Goal: Complete application form: Complete application form

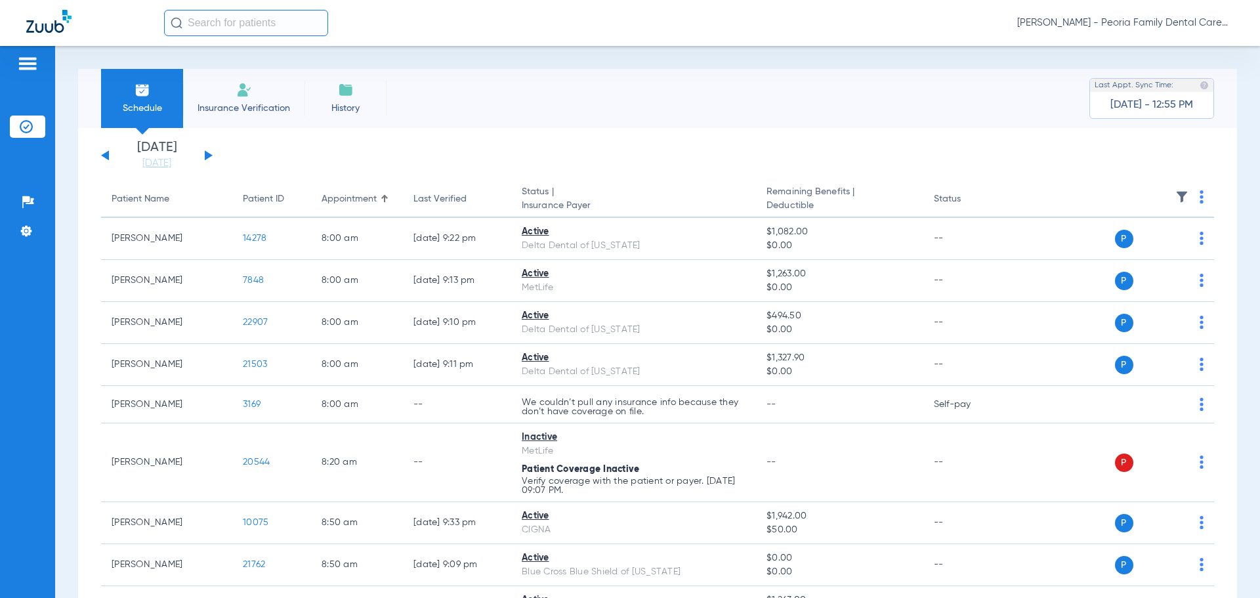
click at [229, 98] on li "Insurance Verification" at bounding box center [243, 98] width 121 height 59
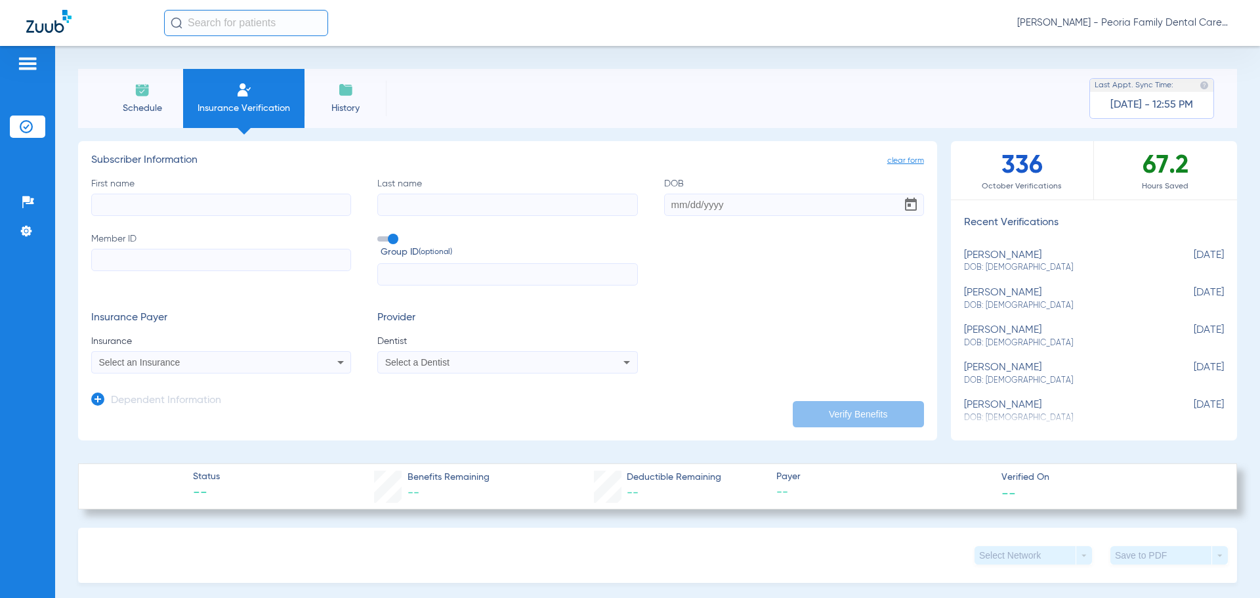
click at [252, 211] on input "First name" at bounding box center [221, 205] width 260 height 22
type input "Randilyn"
type input "Light- [PERSON_NAME]"
click at [666, 205] on input "DOB" at bounding box center [794, 205] width 260 height 22
type input "[DATE]"
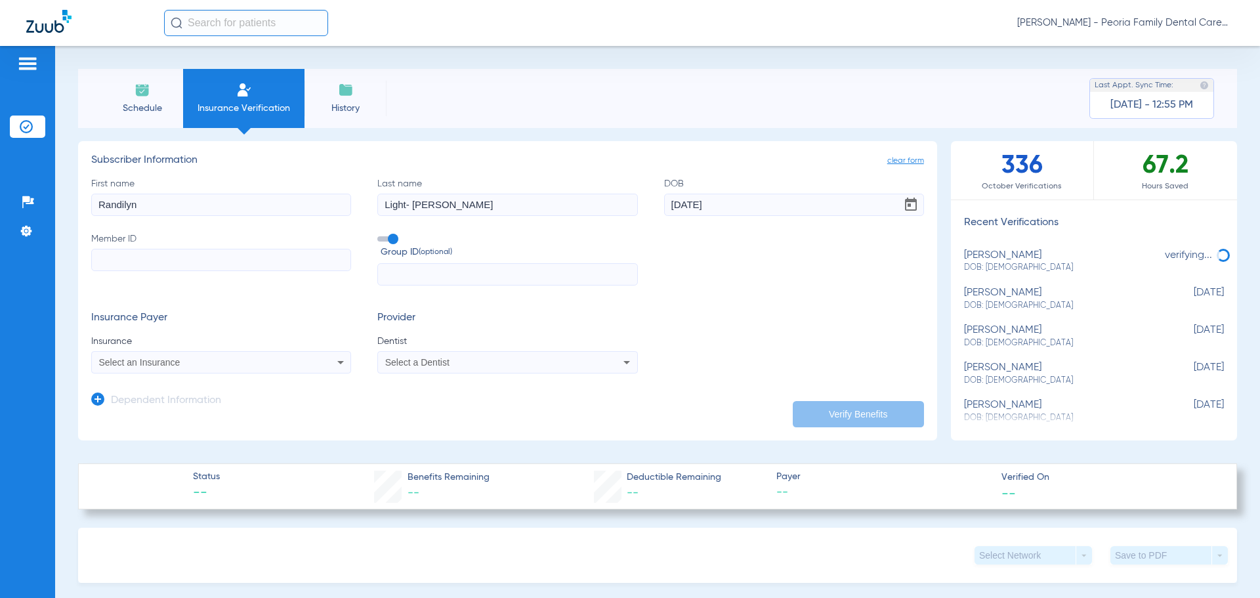
click at [216, 261] on input "Member ID" at bounding box center [221, 260] width 260 height 22
type input "15474864303"
click at [392, 268] on input "text" at bounding box center [507, 274] width 260 height 22
type input "1723951"
click at [327, 362] on div "Select an Insurance" at bounding box center [221, 362] width 259 height 16
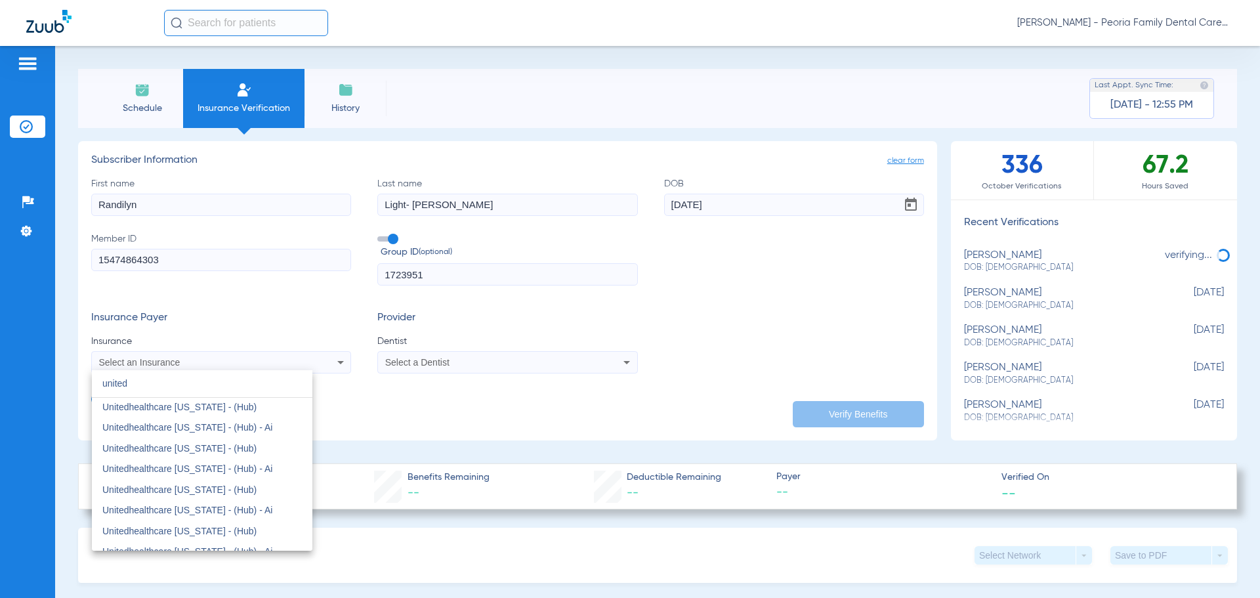
scroll to position [122, 0]
type input "united"
click at [175, 415] on span "United Healthcare" at bounding box center [139, 410] width 74 height 11
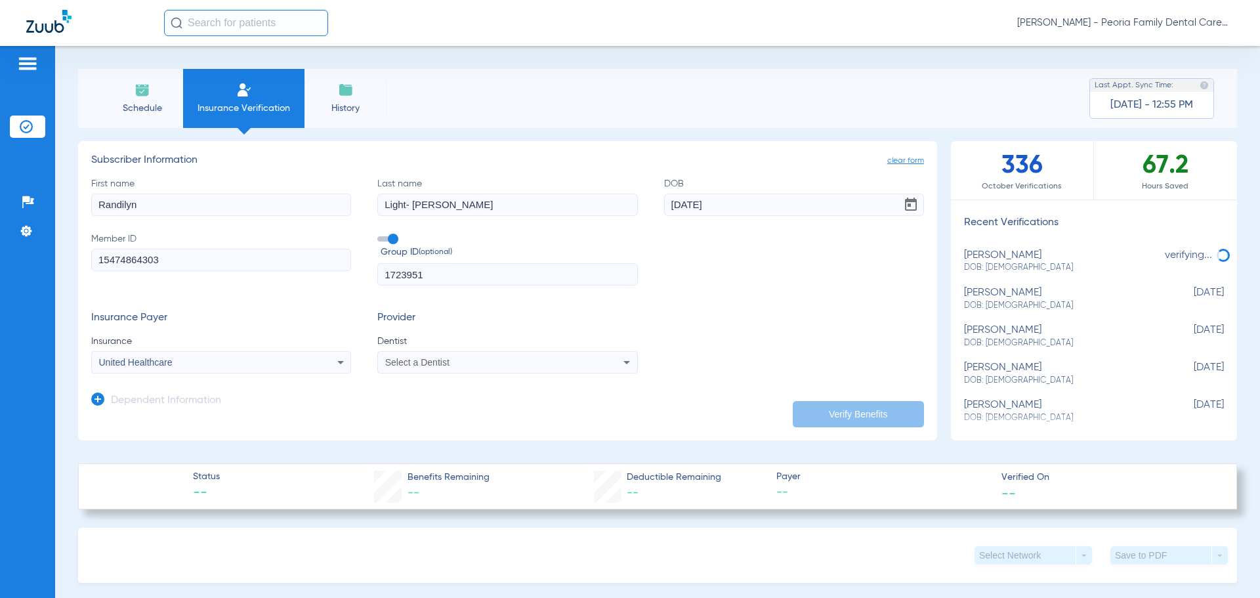
click at [474, 369] on div "Select a Dentist" at bounding box center [507, 362] width 259 height 16
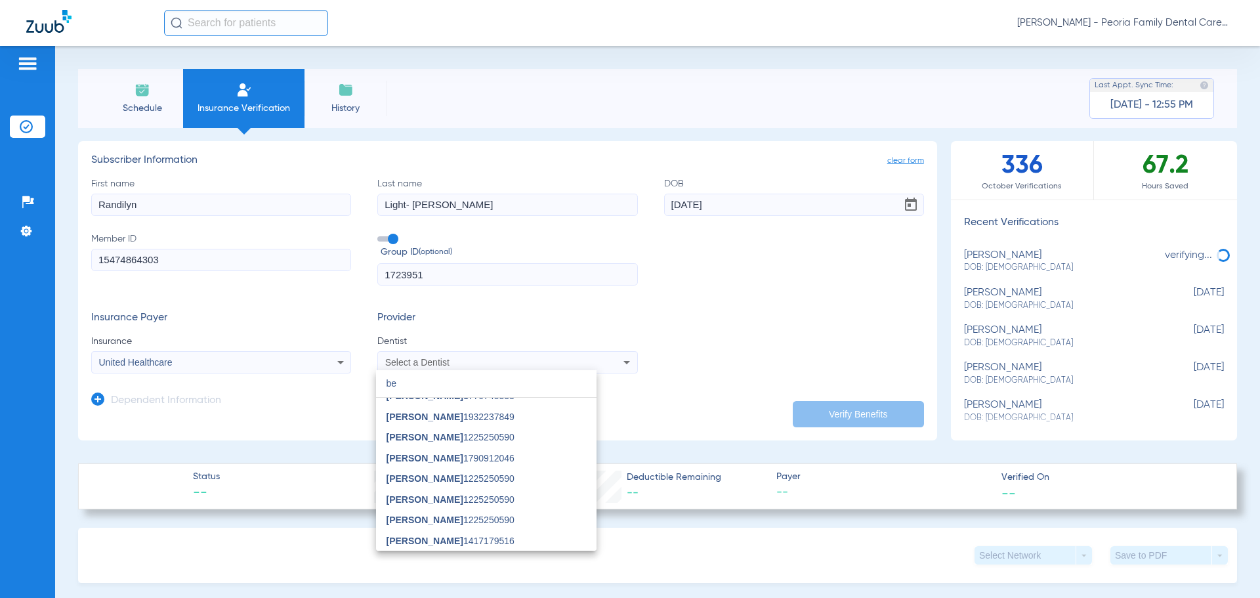
scroll to position [0, 0]
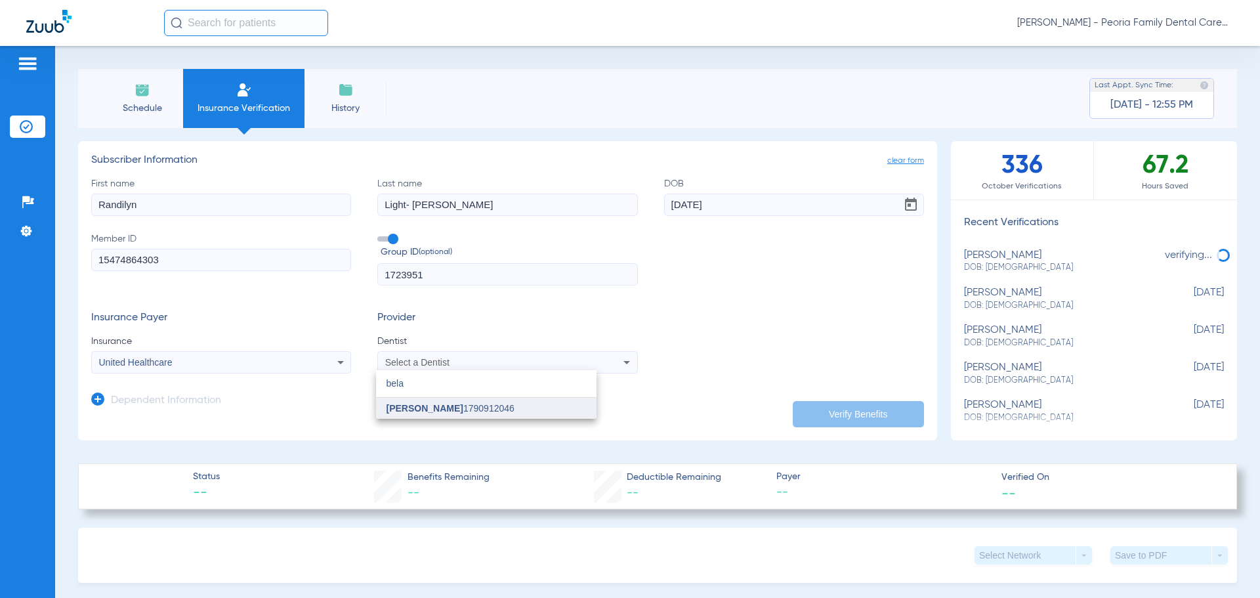
type input "bela"
click at [474, 401] on mat-option "[PERSON_NAME] 1790912046" at bounding box center [486, 408] width 221 height 21
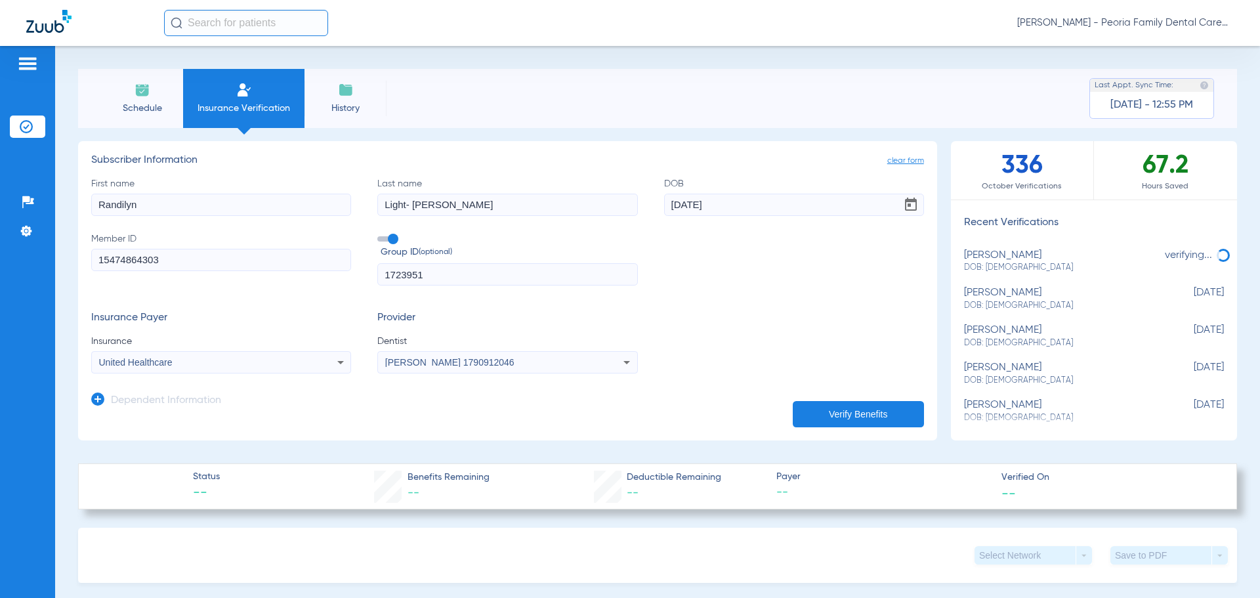
click at [864, 410] on button "Verify Benefits" at bounding box center [858, 414] width 131 height 26
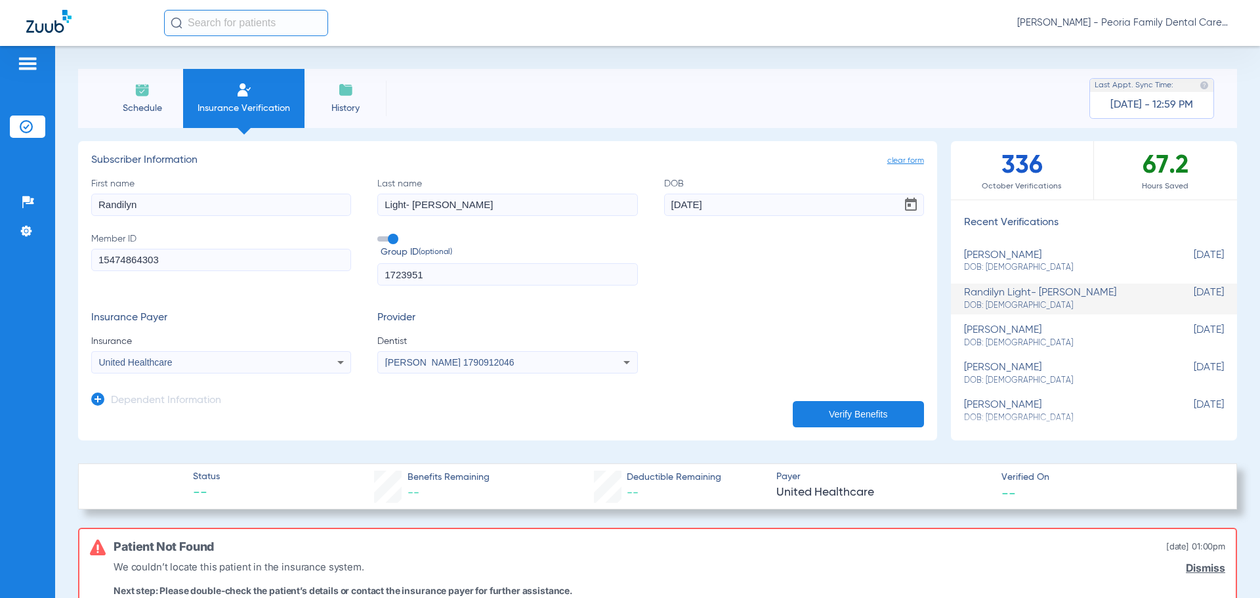
drag, startPoint x: 471, startPoint y: 270, endPoint x: 236, endPoint y: 263, distance: 235.1
click at [236, 263] on div "First name [PERSON_NAME] Last name [PERSON_NAME] DOB [DEMOGRAPHIC_DATA] Member …" at bounding box center [507, 231] width 833 height 109
click at [874, 417] on button "Verify Benefits" at bounding box center [858, 414] width 131 height 26
